Goal: Task Accomplishment & Management: Manage account settings

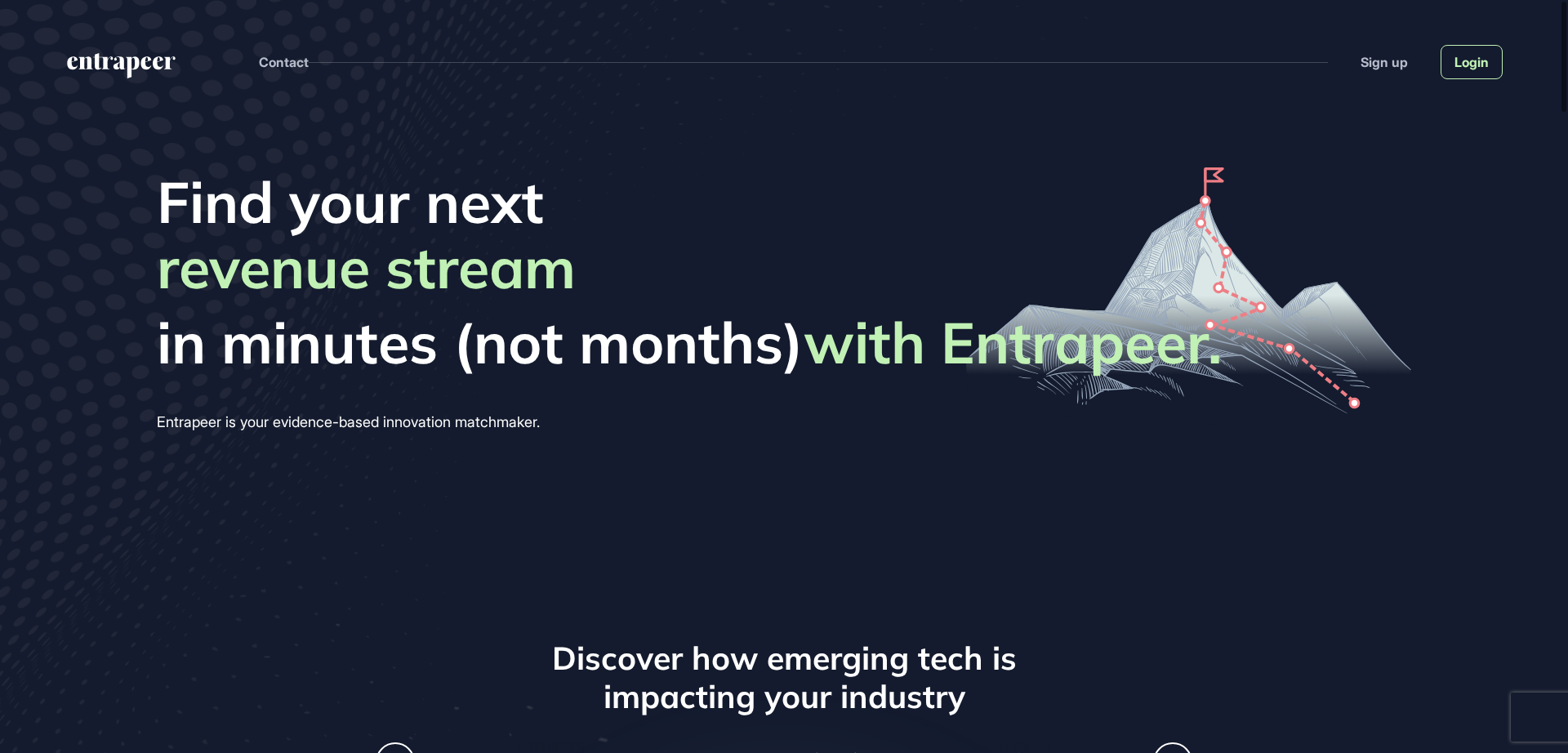
click at [1475, 68] on link "Login" at bounding box center [1472, 62] width 62 height 34
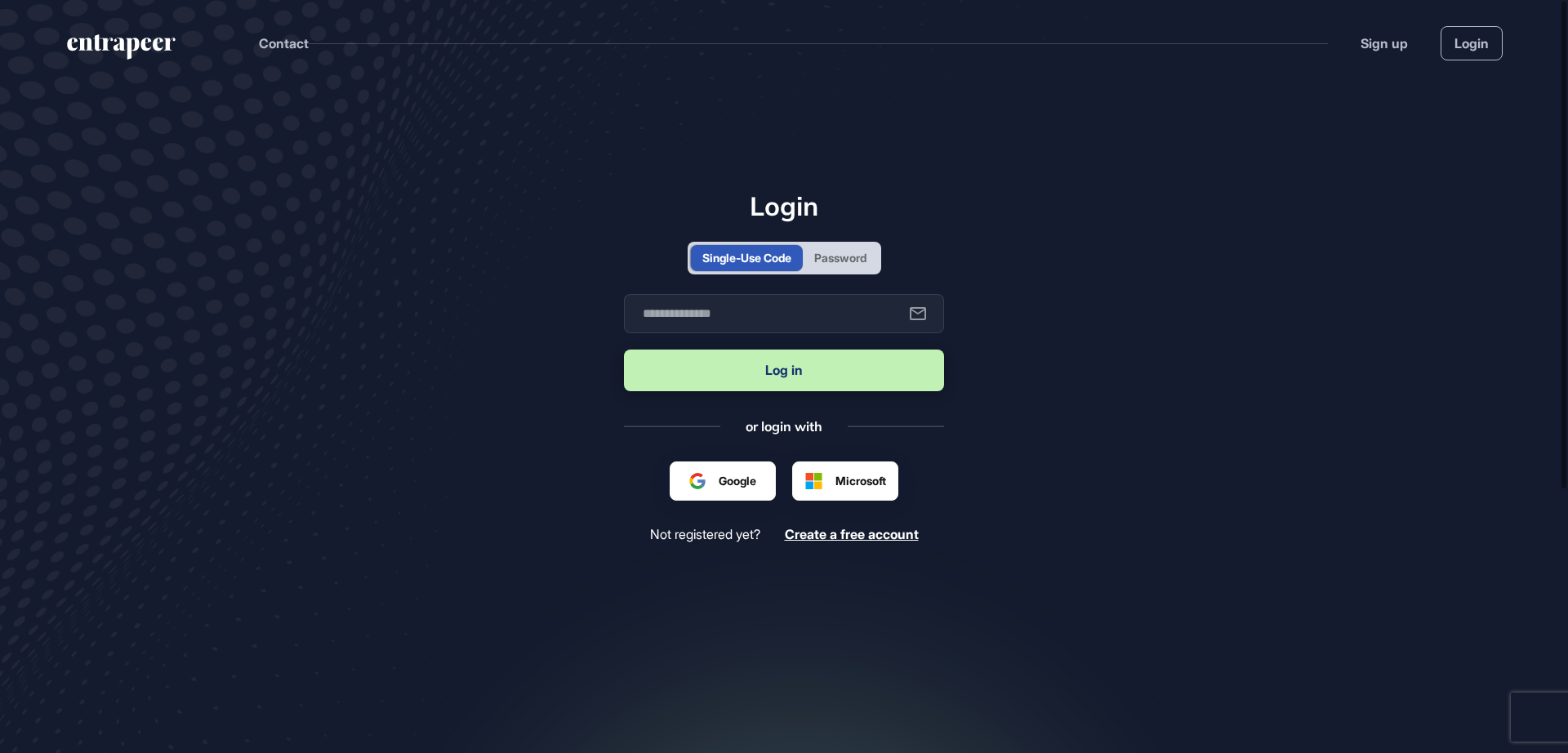
click at [822, 245] on div "Password" at bounding box center [840, 258] width 75 height 26
type input "**********"
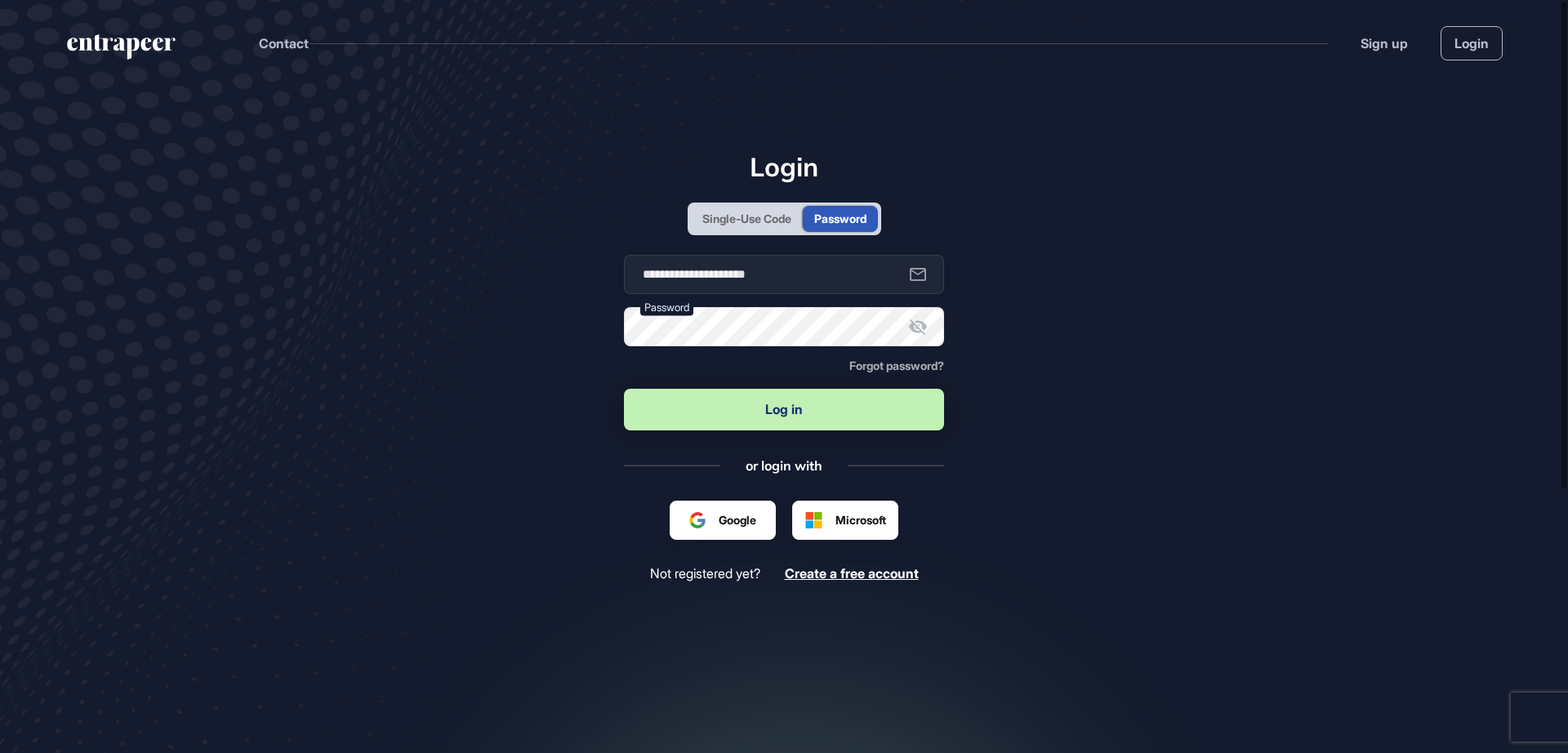
click at [794, 412] on button "Log in" at bounding box center [784, 409] width 320 height 42
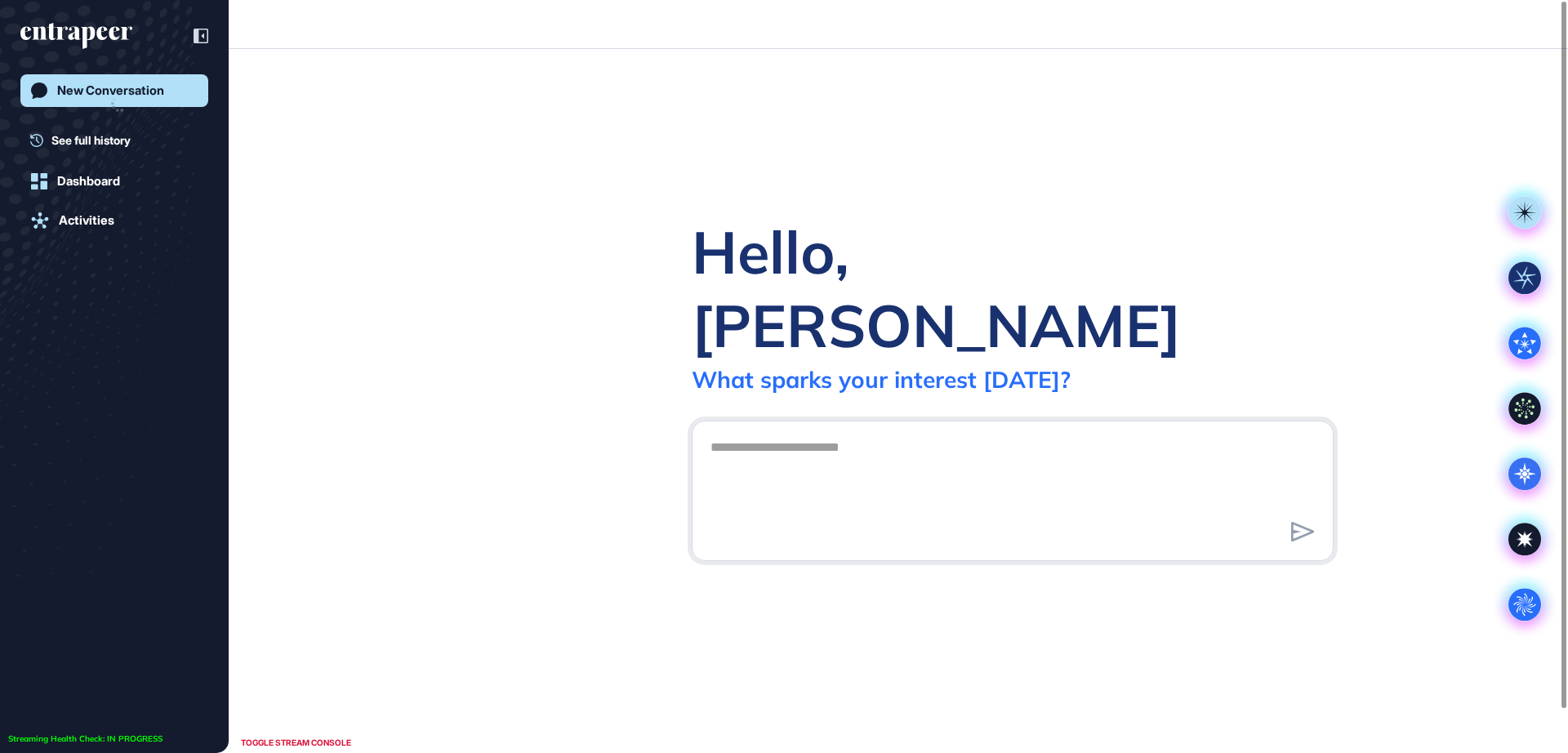
scroll to position [1, 1]
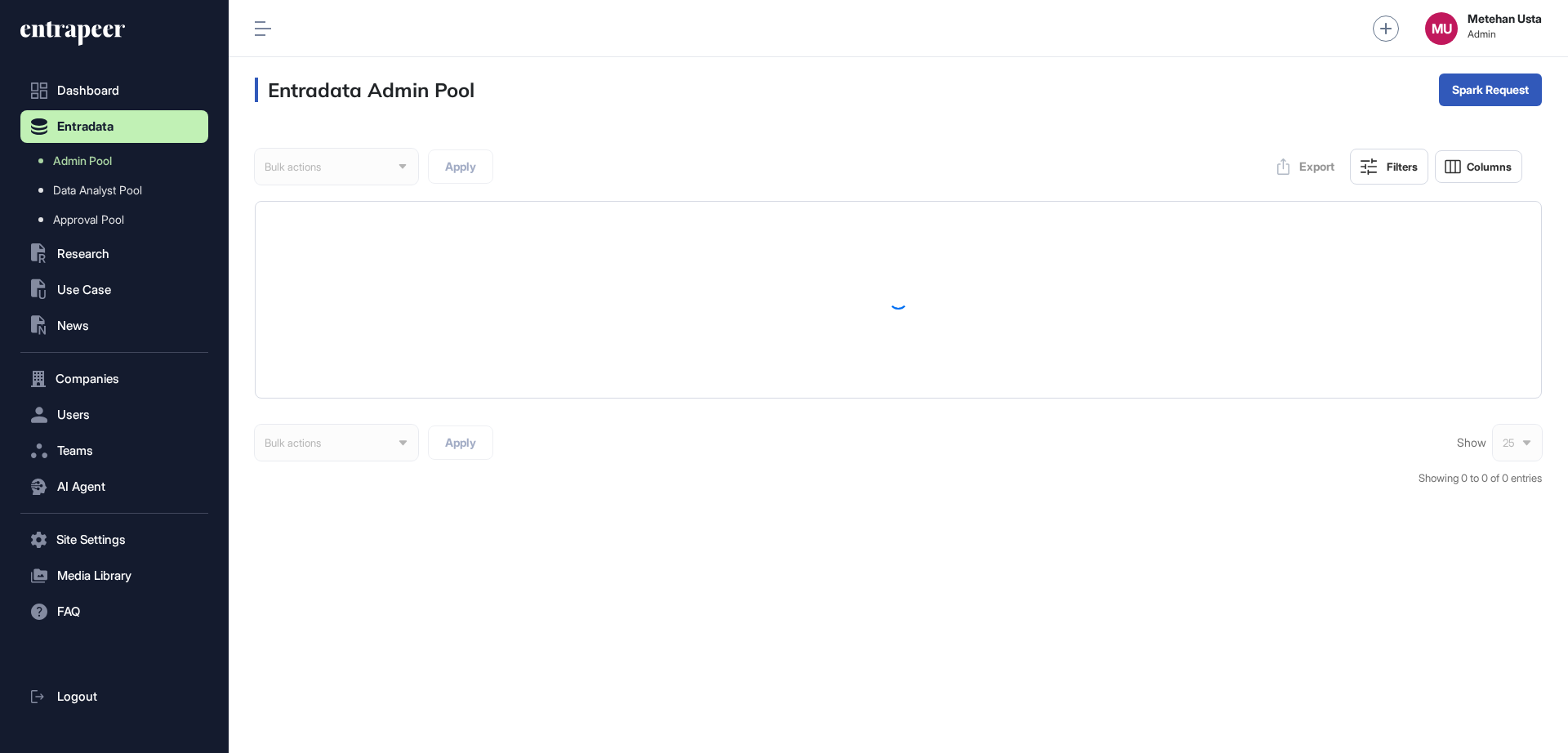
scroll to position [1, 1]
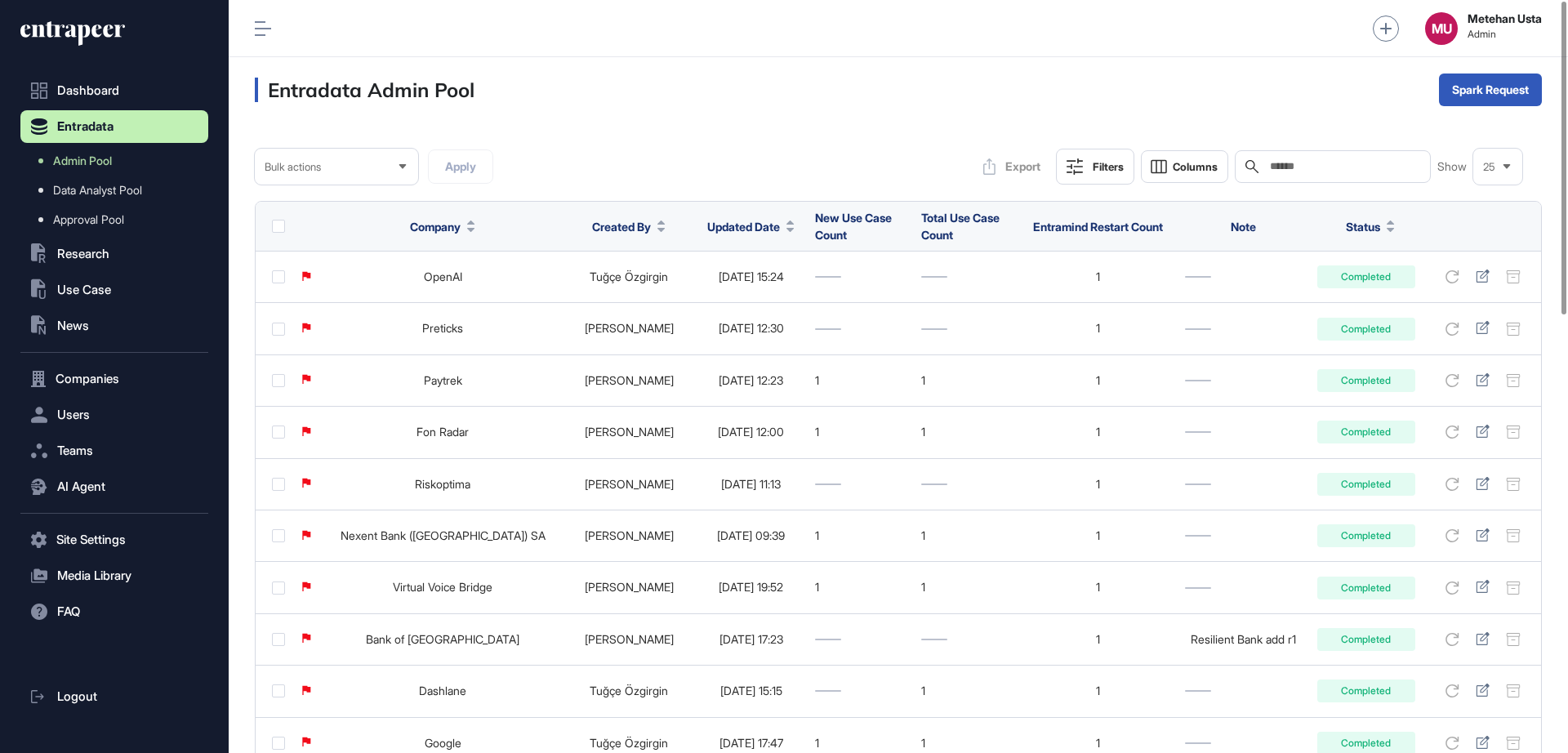
paste input "**********"
click at [1318, 169] on input "**********" at bounding box center [1344, 167] width 152 height 13
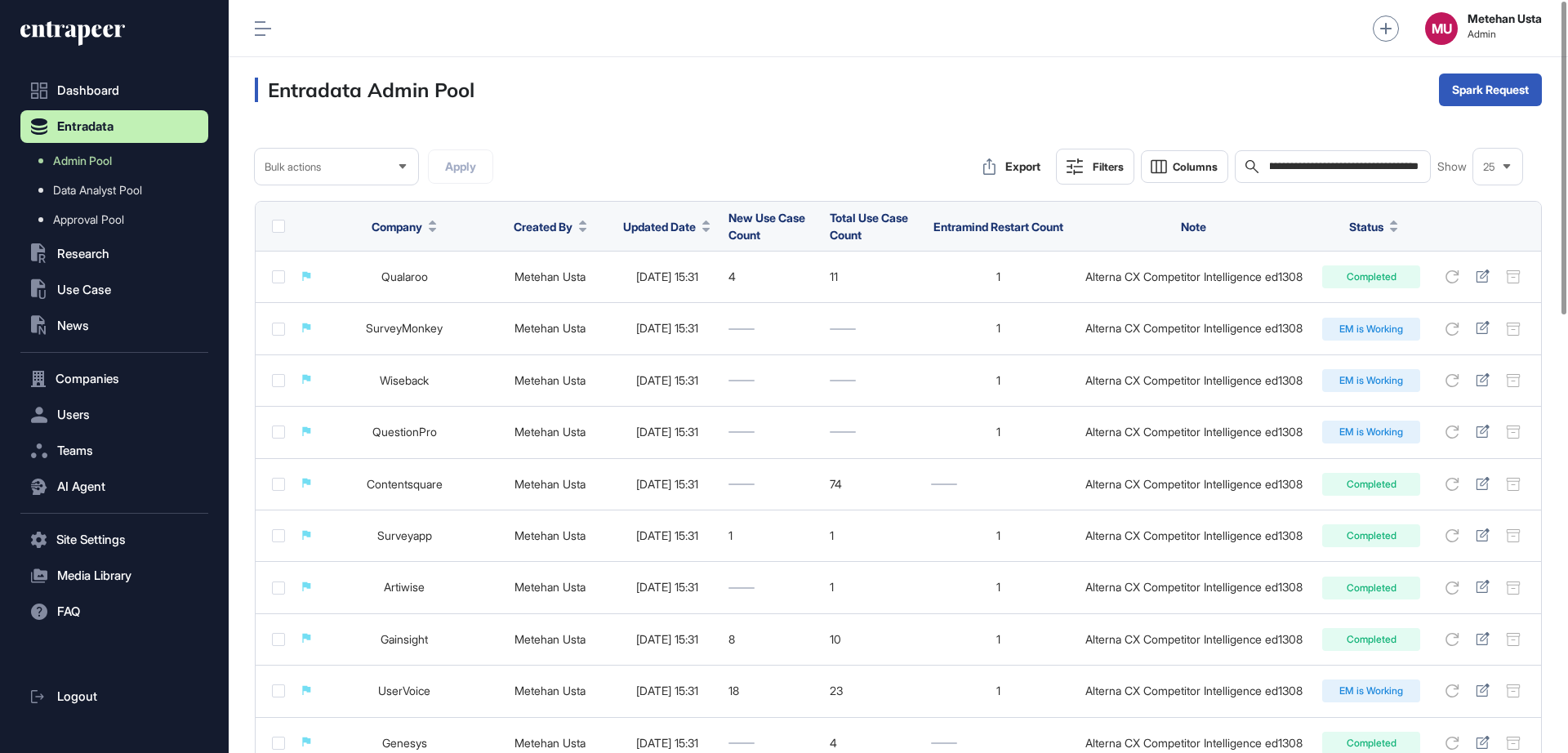
type input "**********"
click at [400, 227] on span "Company" at bounding box center [397, 226] width 50 height 17
click at [427, 262] on span "Sort Ascending" at bounding box center [438, 265] width 60 height 14
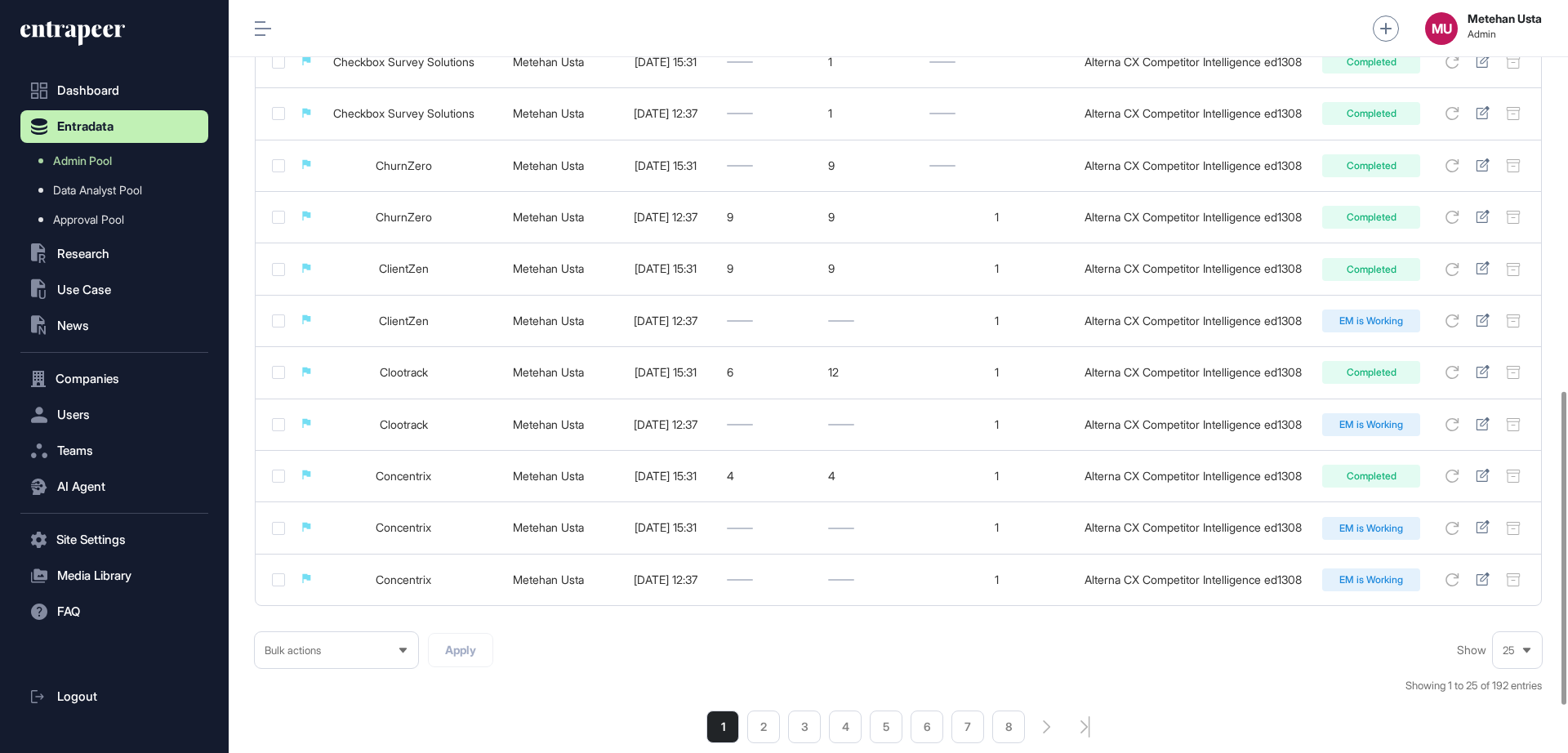
scroll to position [942, 0]
click at [759, 723] on li "2" at bounding box center [763, 725] width 33 height 33
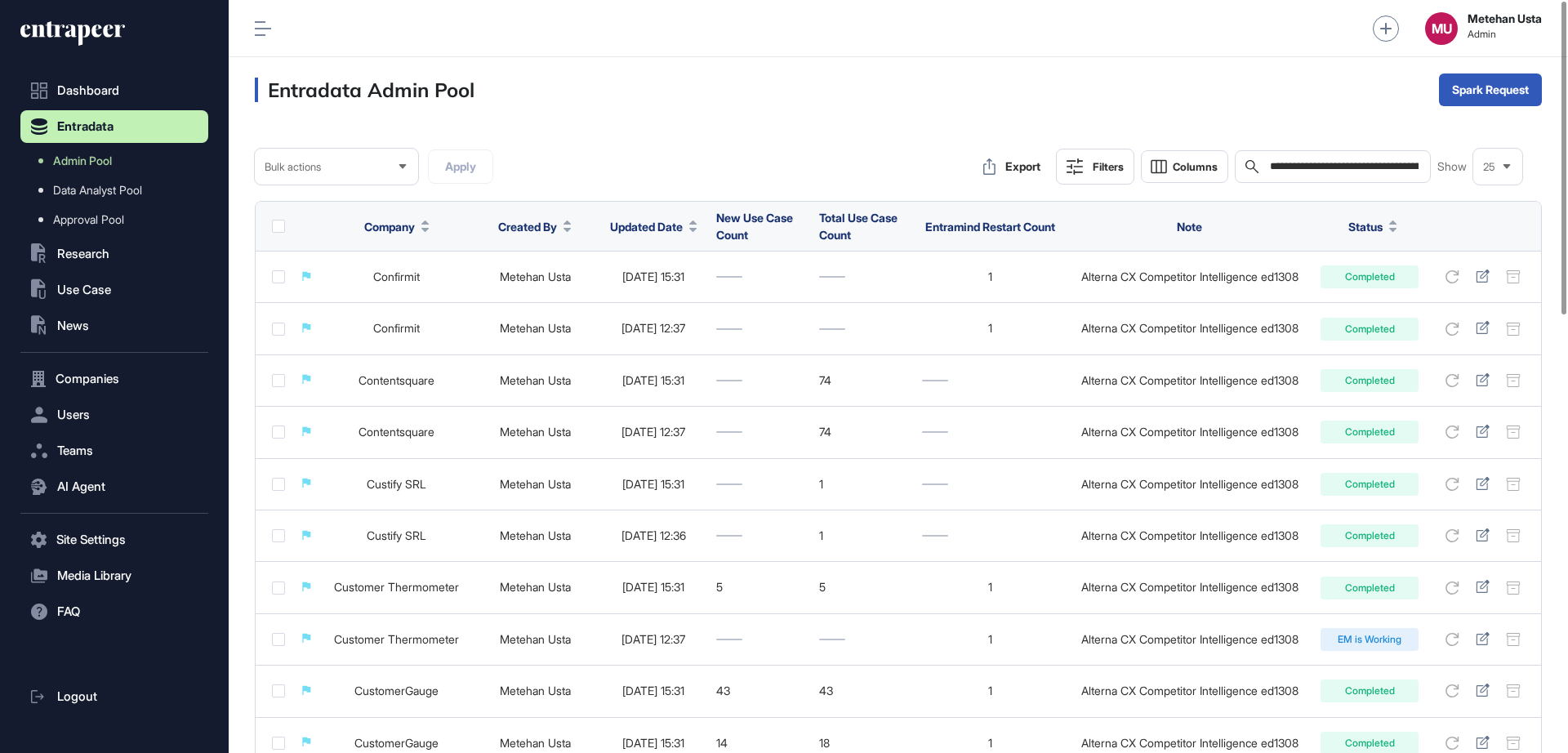
click at [1499, 179] on div "25" at bounding box center [1498, 167] width 49 height 32
click at [1488, 332] on li "100" at bounding box center [1498, 336] width 39 height 33
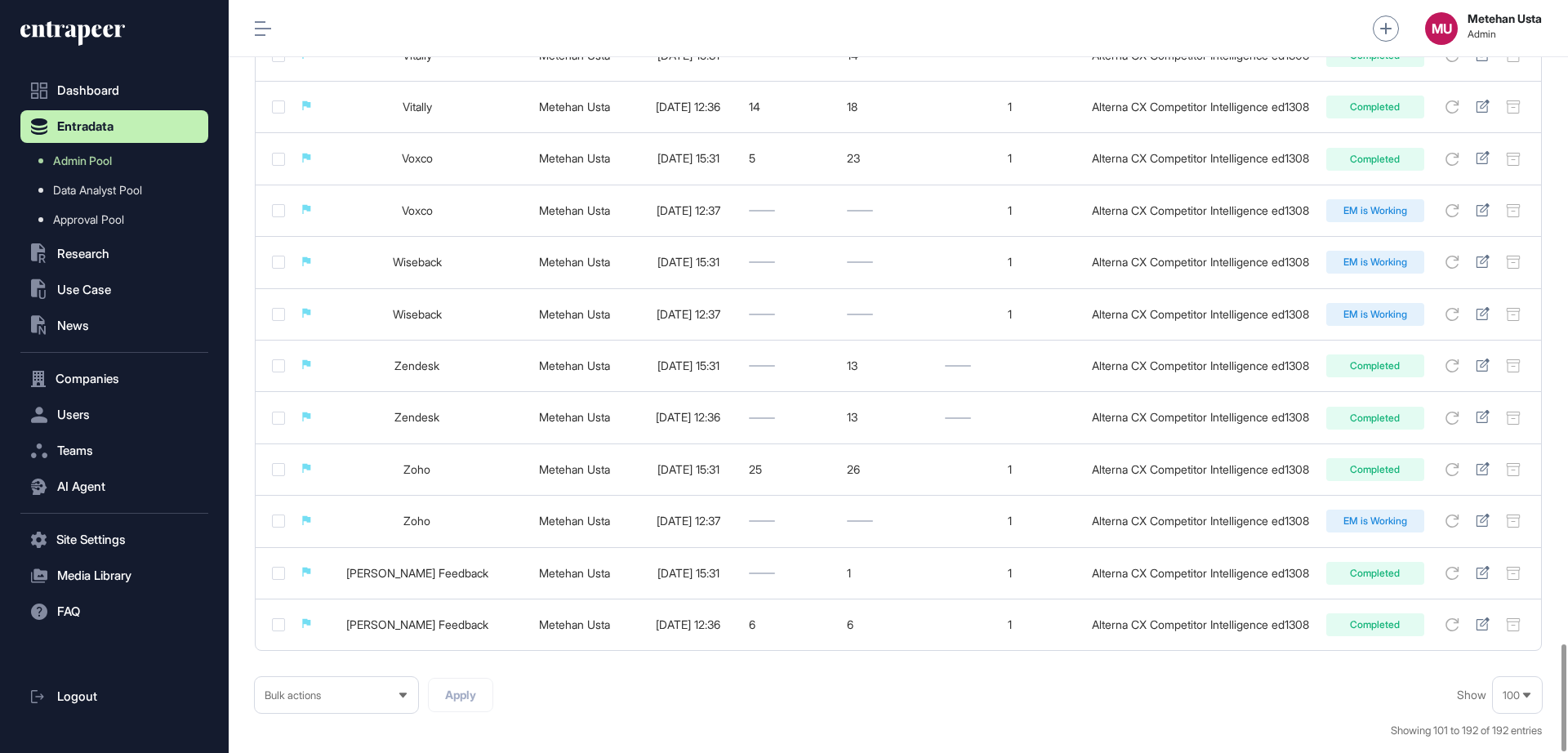
scroll to position [4525, 0]
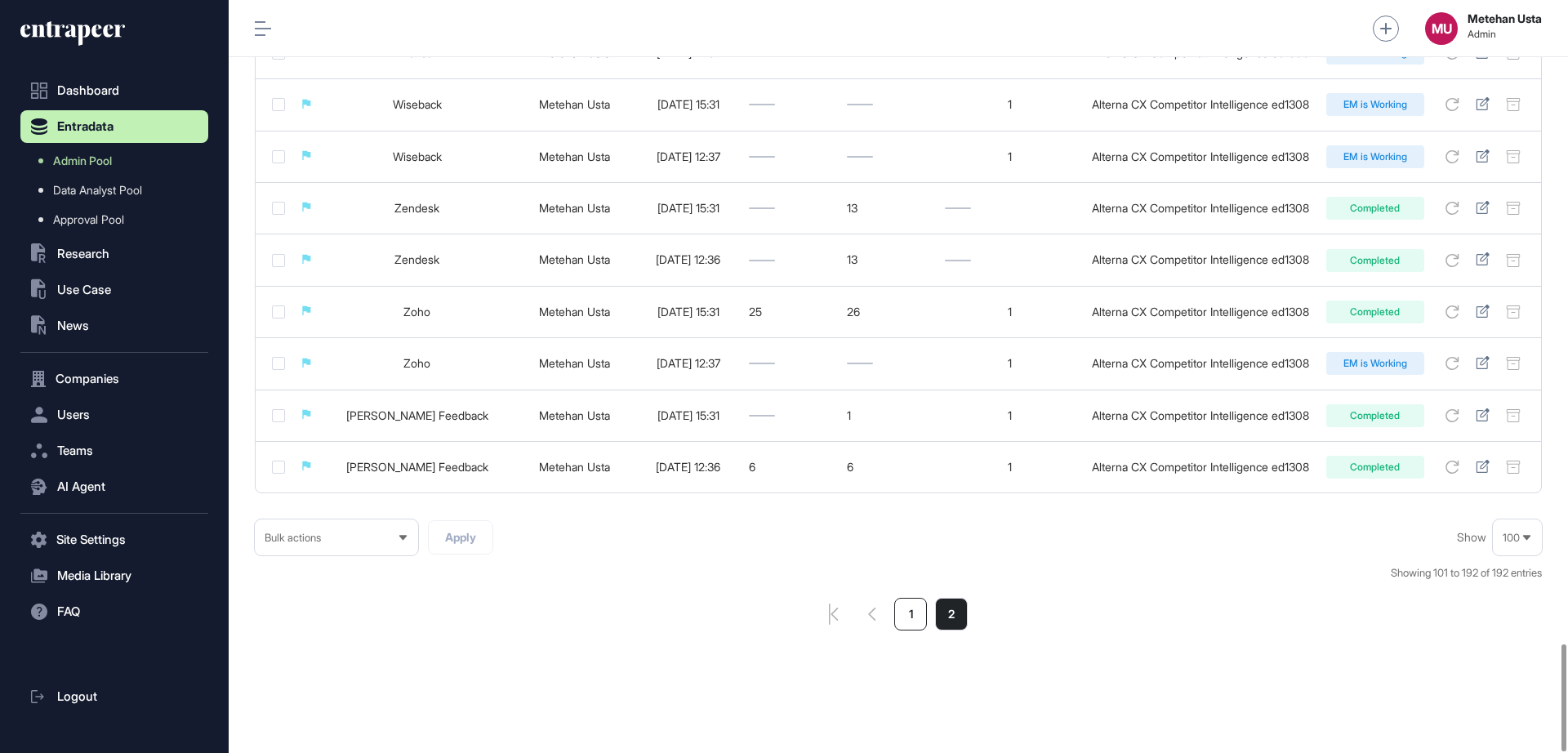
click at [906, 604] on li "1" at bounding box center [910, 614] width 33 height 33
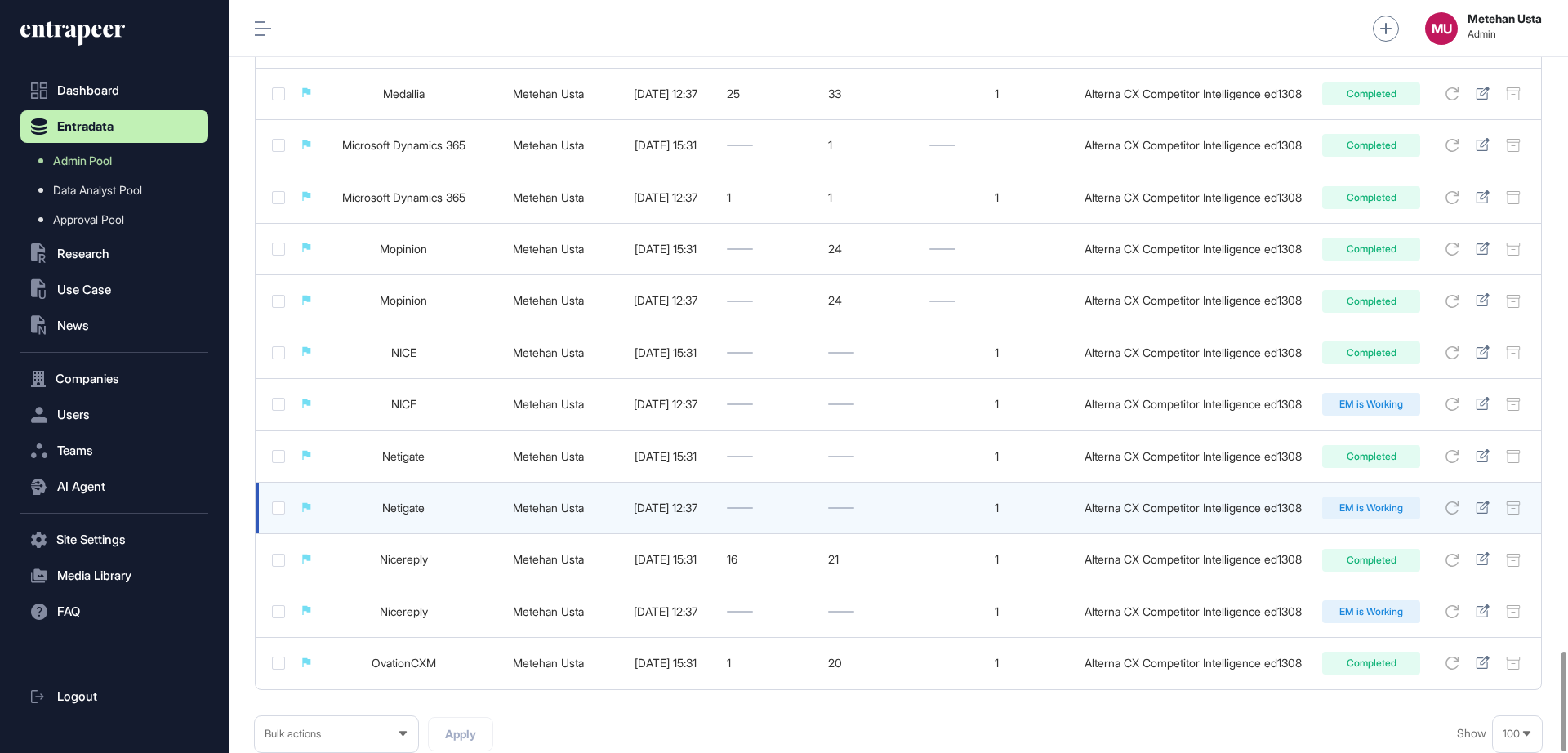
scroll to position [4938, 0]
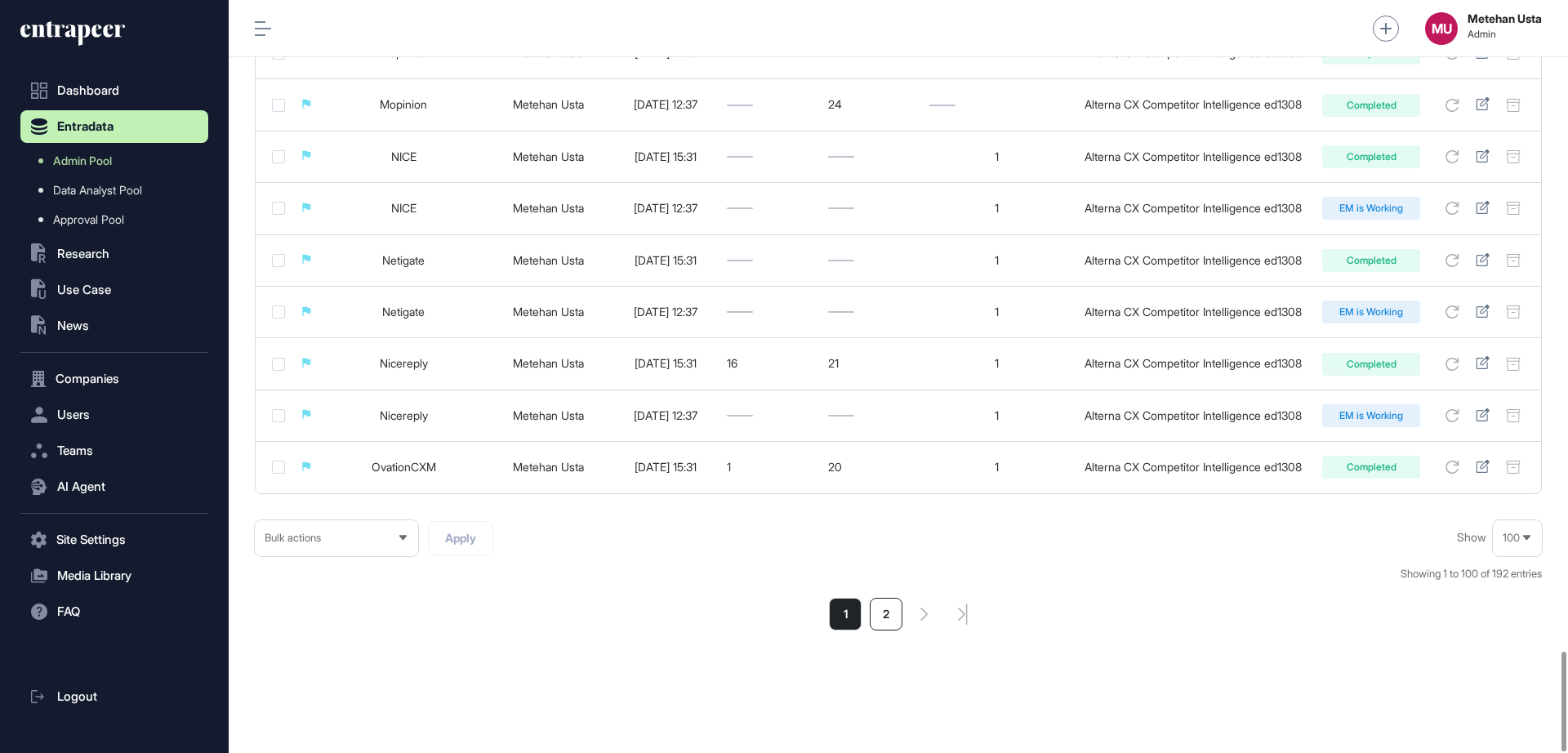
click at [884, 616] on li "2" at bounding box center [886, 614] width 33 height 33
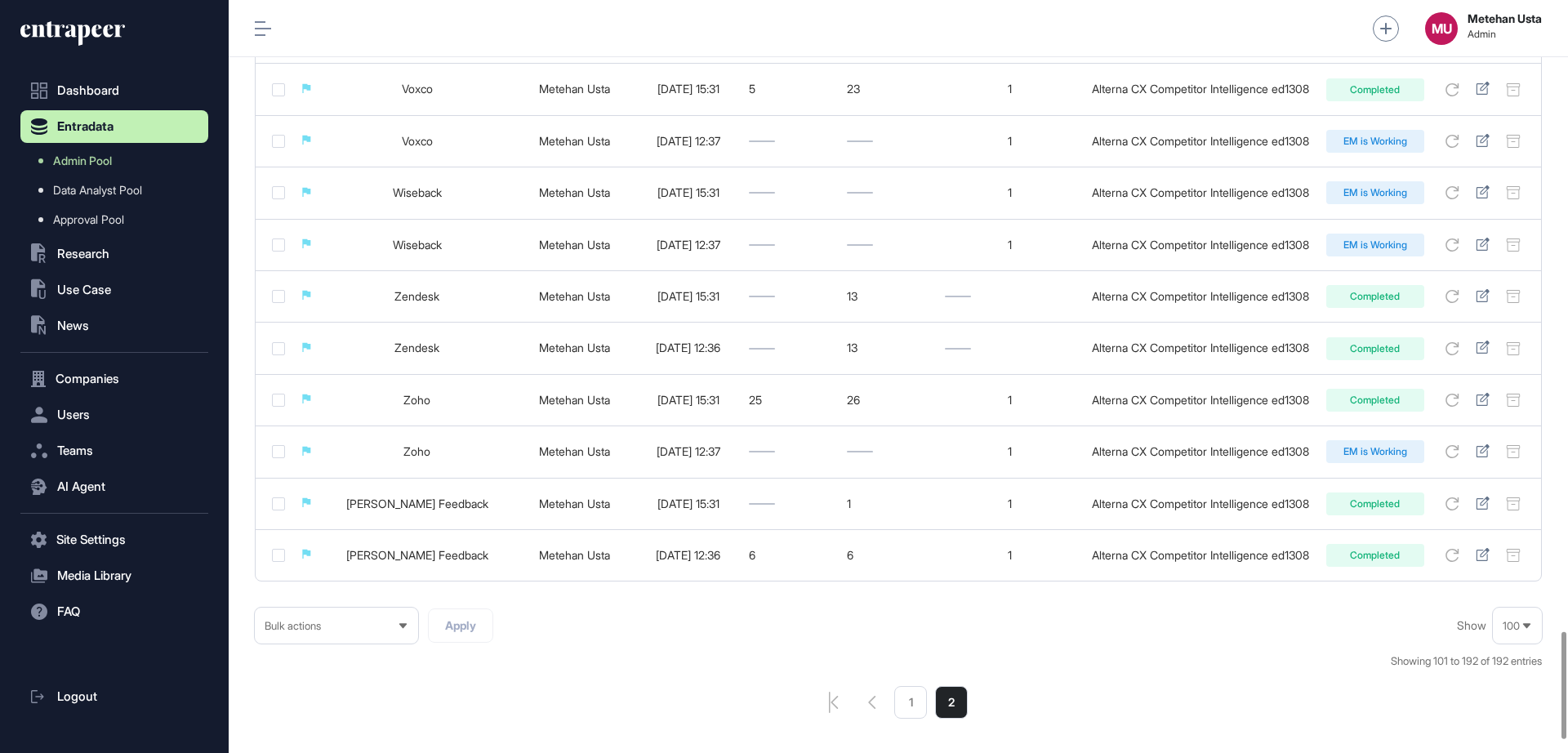
scroll to position [4525, 0]
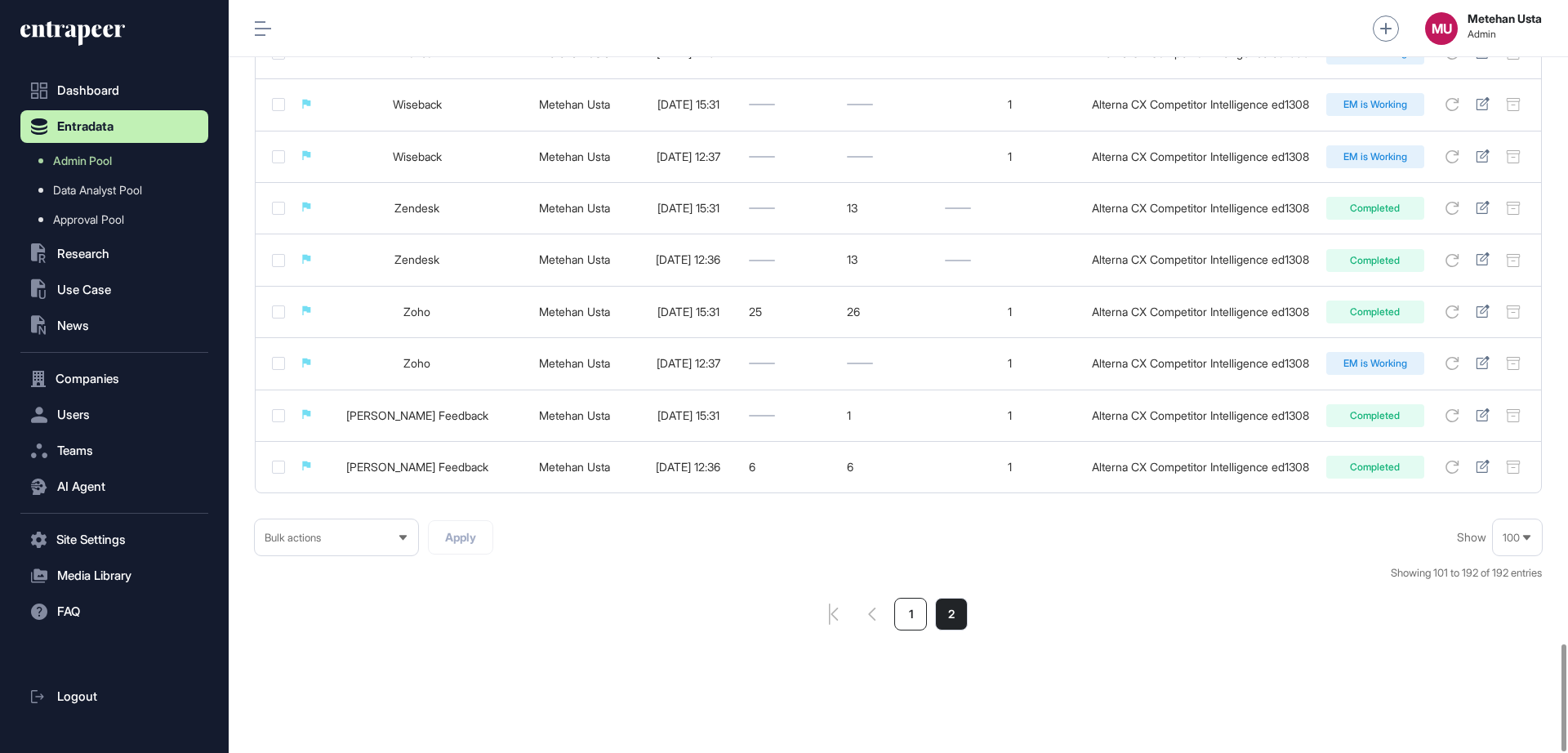
click at [907, 620] on li "1" at bounding box center [910, 614] width 33 height 33
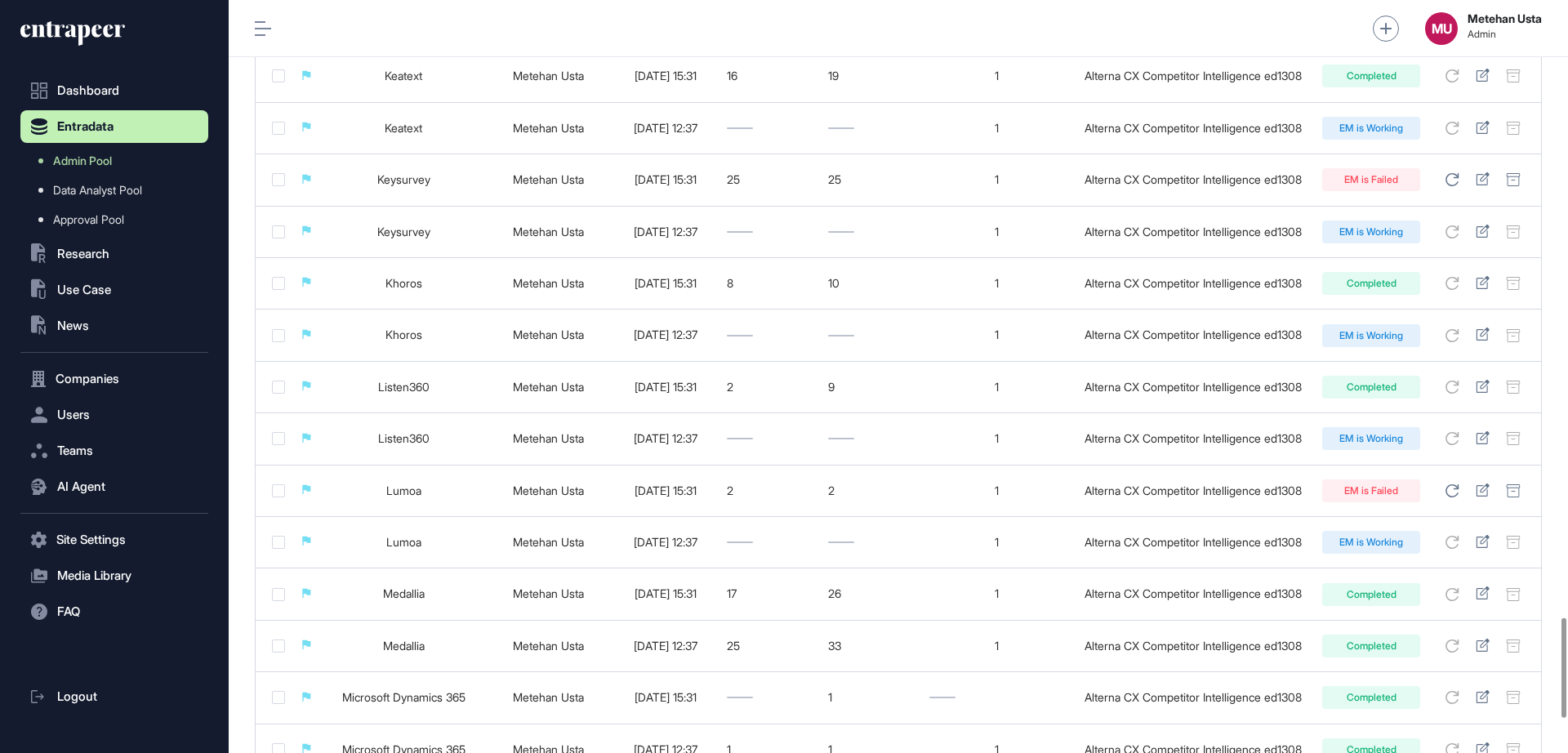
scroll to position [4938, 0]
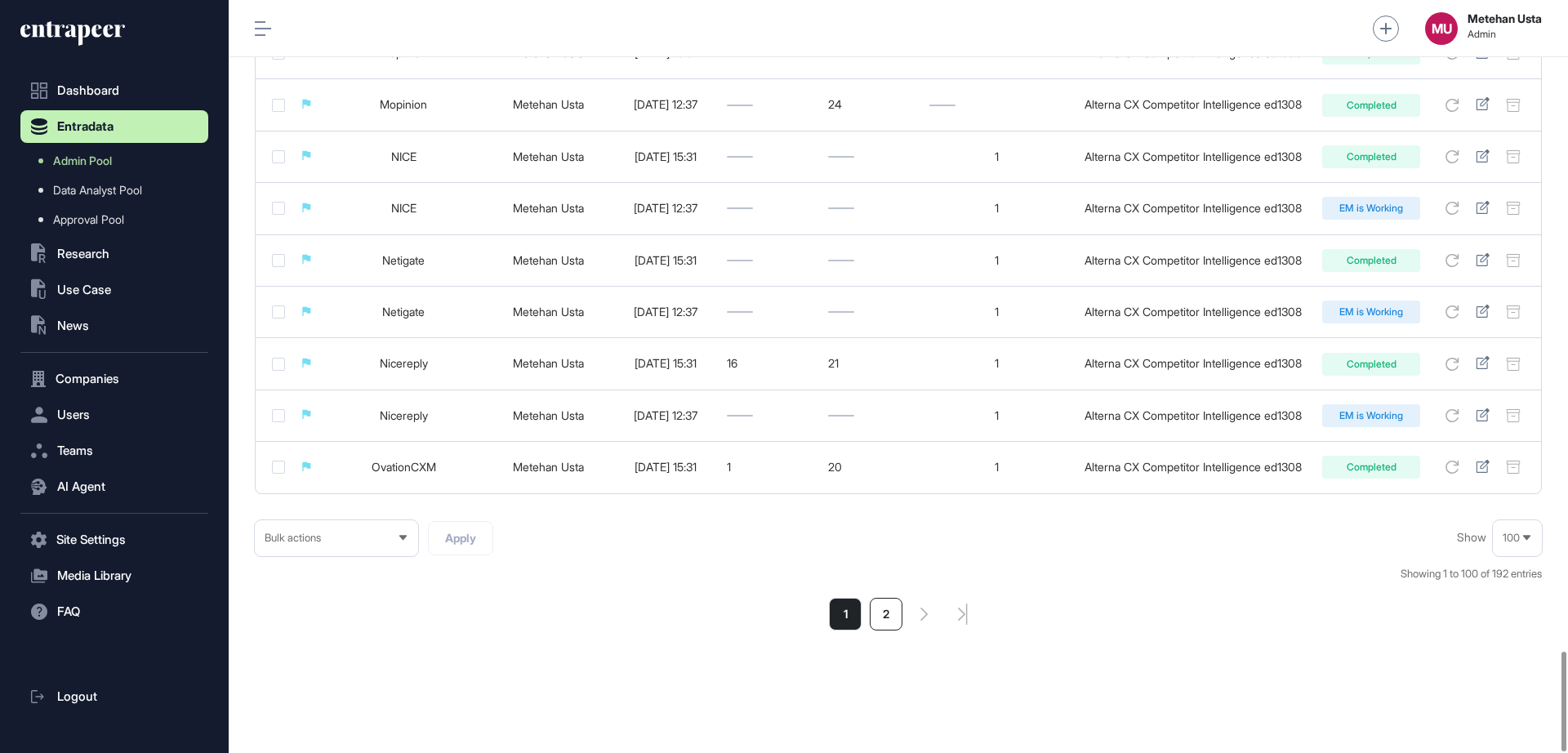
click at [887, 609] on li "2" at bounding box center [886, 614] width 33 height 33
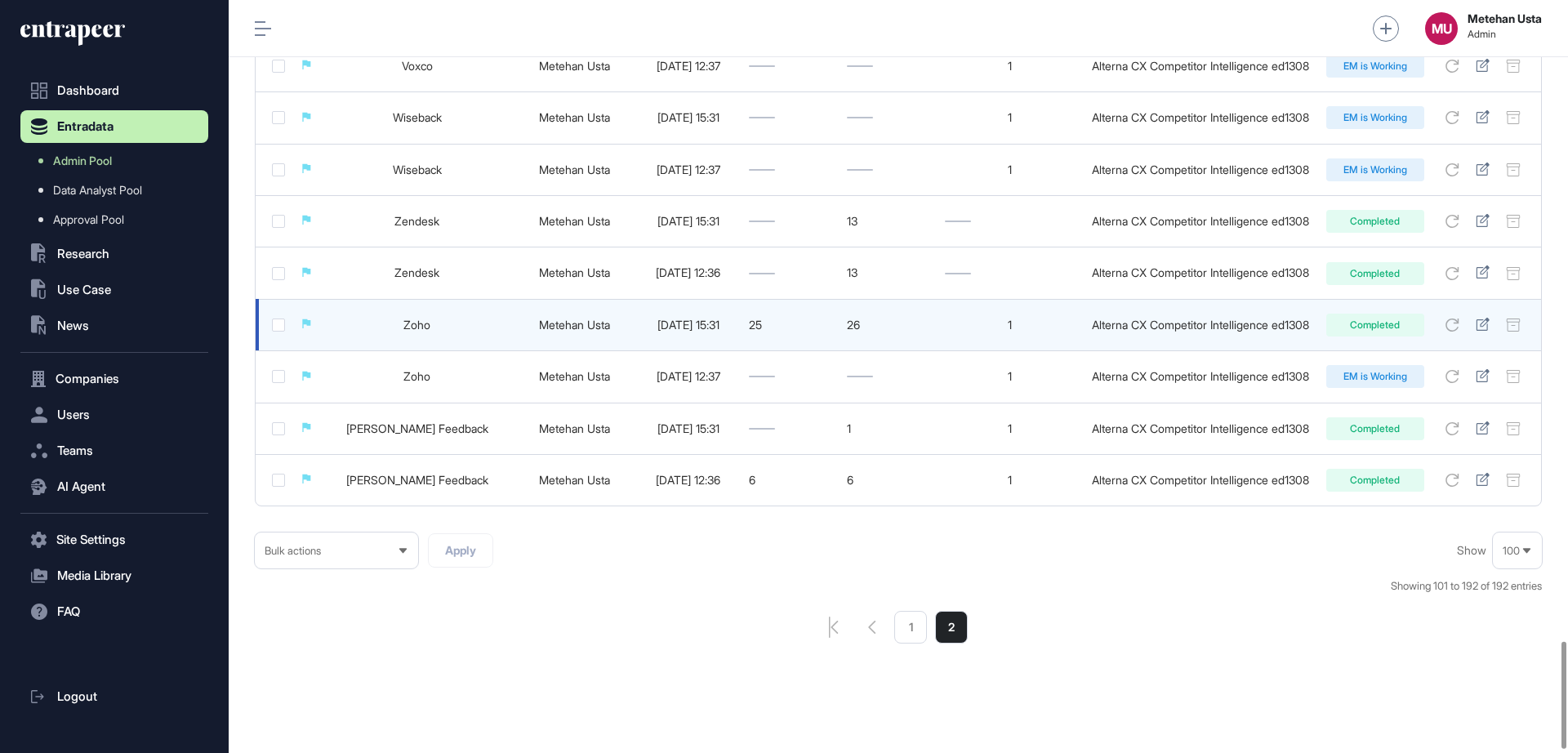
scroll to position [4511, 0]
